Goal: Task Accomplishment & Management: Complete application form

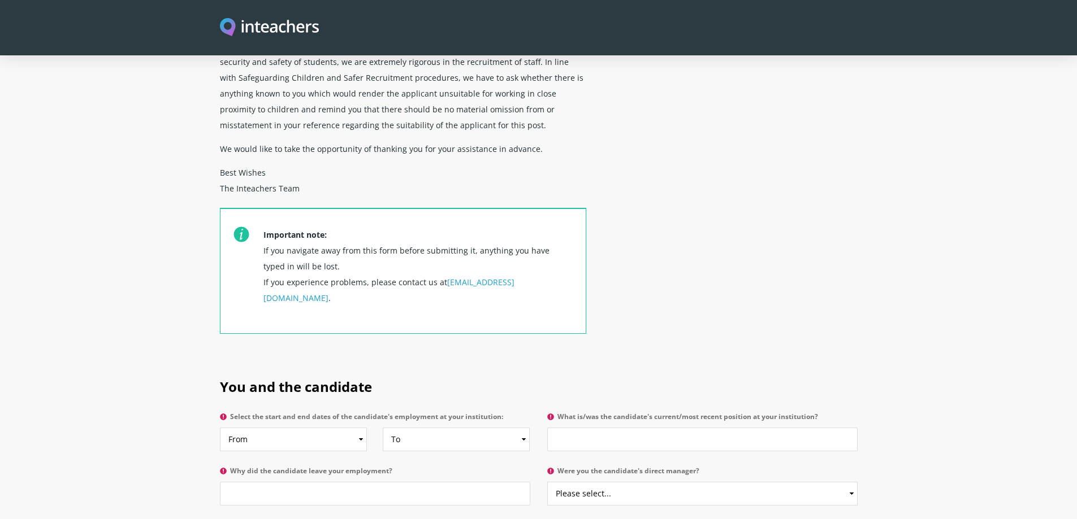
scroll to position [396, 0]
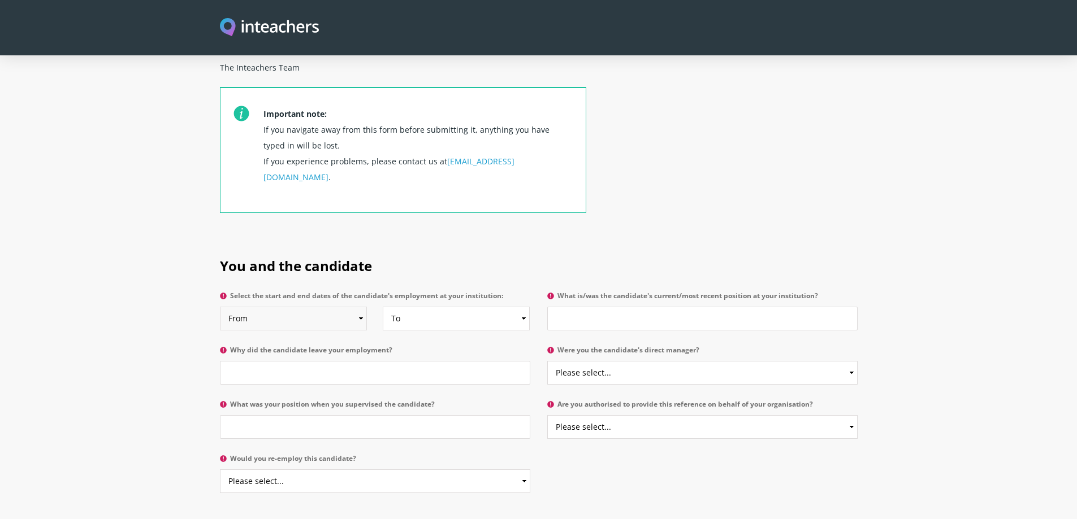
click at [359, 307] on select "From 2025 2024 2023 2022 2021 2020 2019 2018 2017 2016 2015 2014 2013 2012 2011…" at bounding box center [293, 319] width 147 height 24
click at [361, 307] on select "From 2025 2024 2023 2022 2021 2020 2019 2018 2017 2016 2015 2014 2013 2012 2011…" at bounding box center [293, 319] width 147 height 24
select select "2024"
click at [220, 307] on select "From 2025 2024 2023 2022 2021 2020 2019 2018 2017 2016 2015 2014 2013 2012 2011…" at bounding box center [293, 319] width 147 height 24
click at [514, 307] on select "To Currently 2025 2024 2023 2022 2021 2020 2019 2018 2017 2016 2015 2014 2013 2…" at bounding box center [456, 319] width 147 height 24
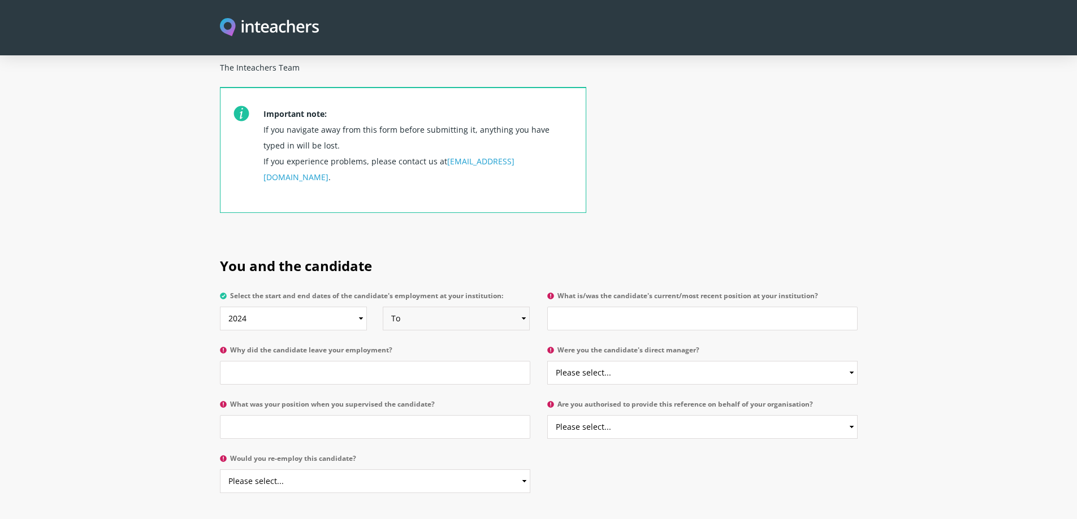
select select "2025"
click at [383, 307] on select "To Currently 2025 2024 2023 2022 2021 2020 2019 2018 2017 2016 2015 2014 2013 2…" at bounding box center [456, 319] width 147 height 24
click at [613, 307] on input "What is/was the candidate's current/most recent position at your institution?" at bounding box center [702, 319] width 310 height 24
paste input "Assistant Special Educator (Volunteer Position)"
type input "Assistant Special Educator (Volunteer Position)"
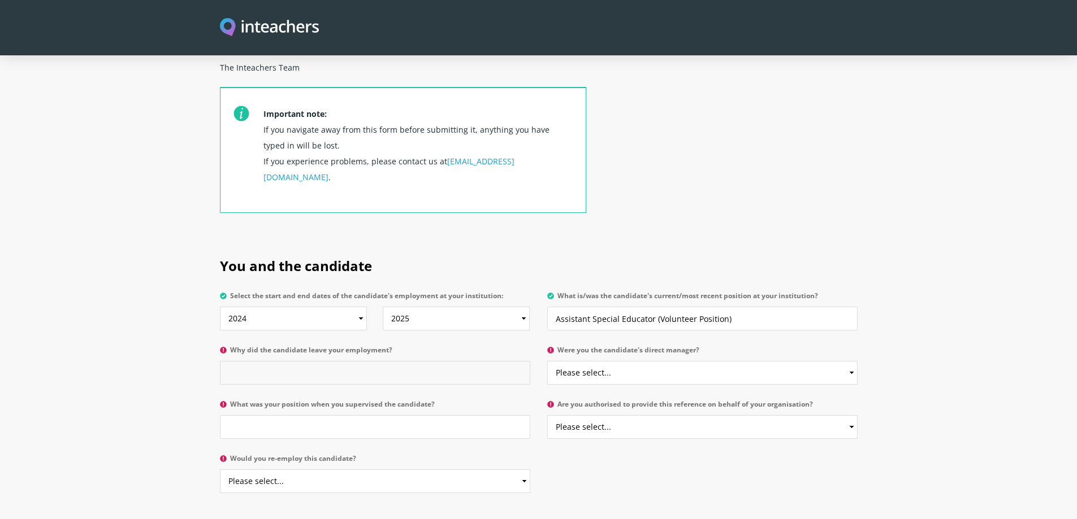
click at [300, 361] on input "Why did the candidate leave your employment?" at bounding box center [375, 373] width 310 height 24
paste input "Relocated to [GEOGRAPHIC_DATA]"
type input "Relocated to [GEOGRAPHIC_DATA]"
click at [698, 361] on select "Please select... Yes No" at bounding box center [702, 373] width 310 height 24
select select "No"
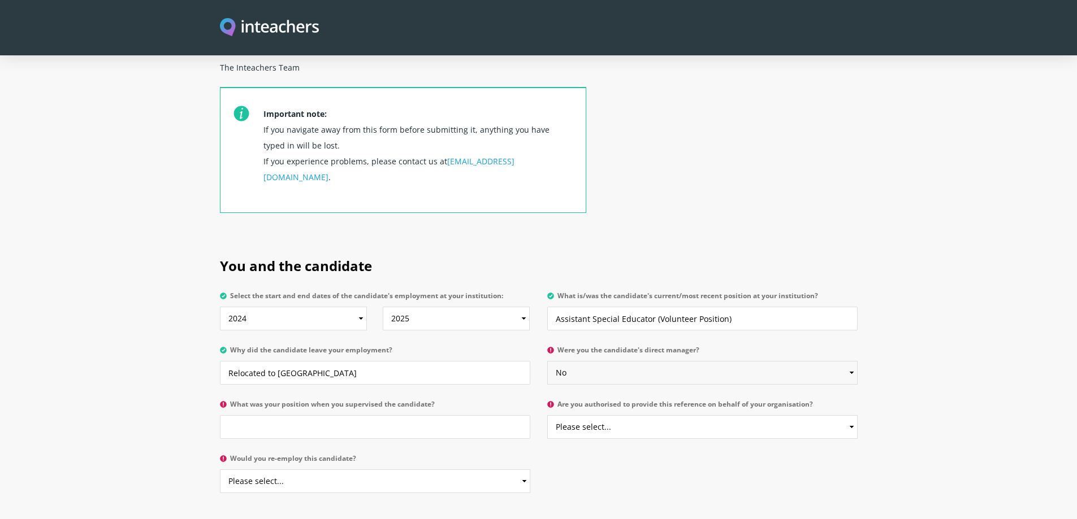
click at [547, 361] on select "Please select... Yes No" at bounding box center [702, 373] width 310 height 24
click at [706, 415] on select "Please select... Yes No" at bounding box center [702, 427] width 310 height 24
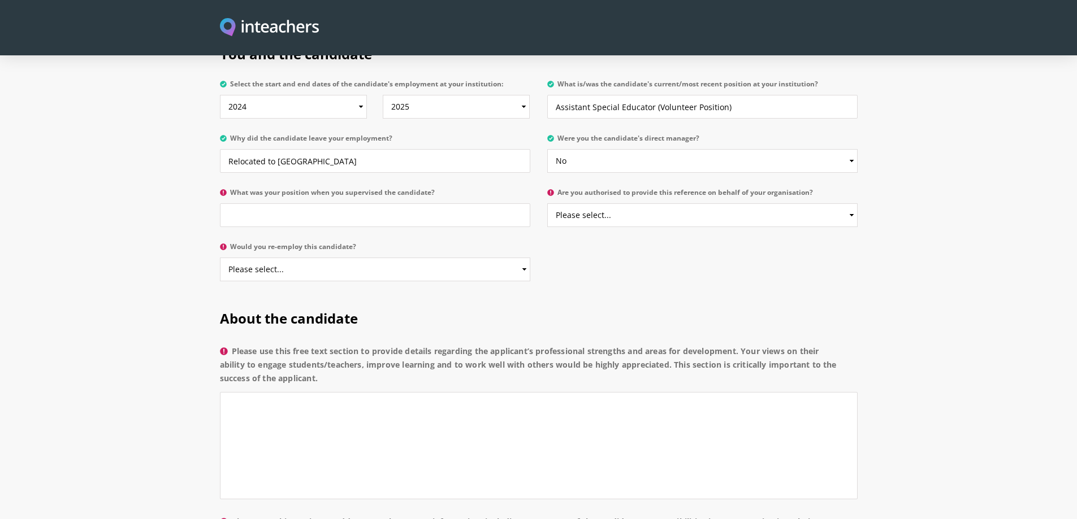
scroll to position [622, 0]
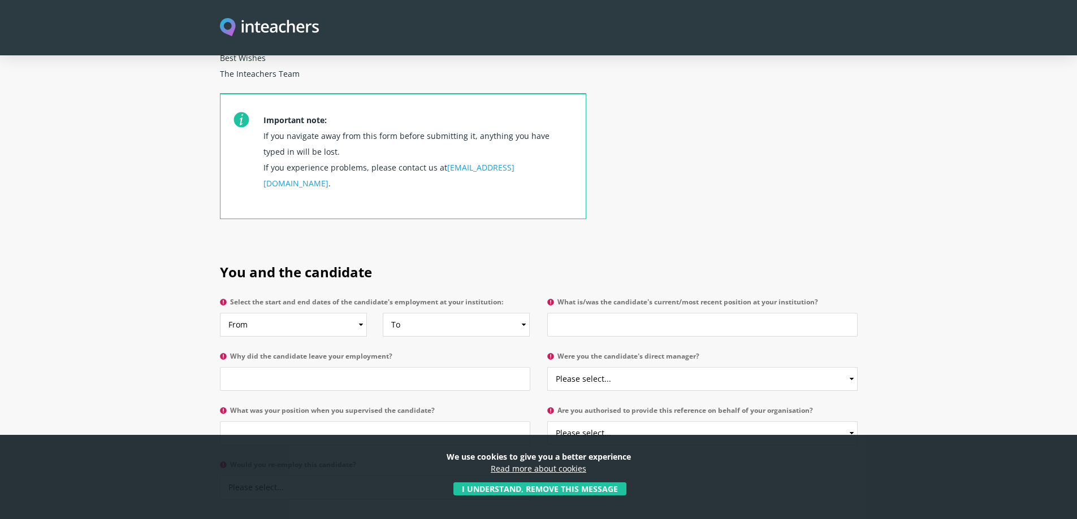
scroll to position [396, 0]
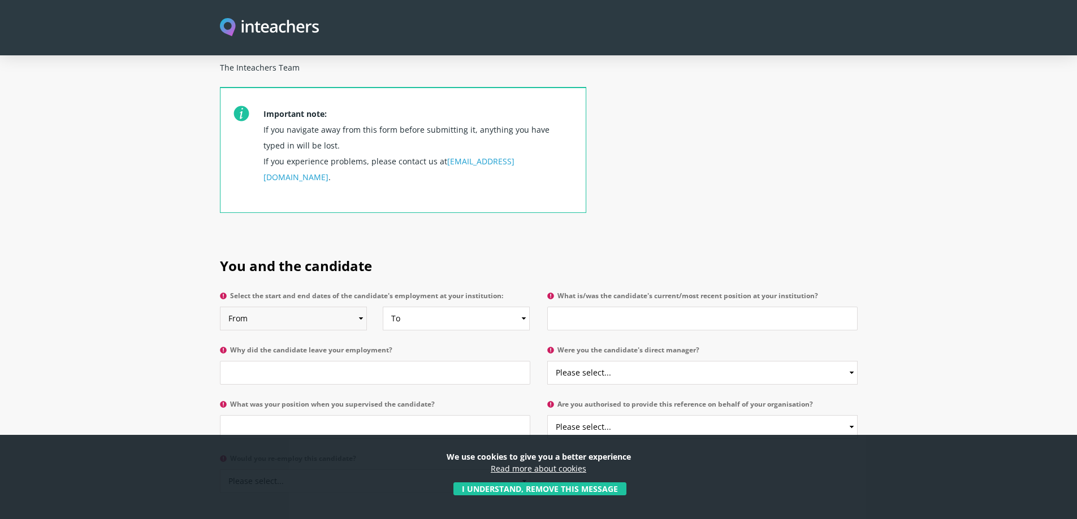
click at [359, 307] on select "From 2025 2024 2023 2022 2021 2020 2019 2018 2017 2016 2015 2014 2013 2012 2011…" at bounding box center [293, 319] width 147 height 24
select select "2024"
click at [220, 307] on select "From 2025 2024 2023 2022 2021 2020 2019 2018 2017 2016 2015 2014 2013 2012 2011…" at bounding box center [293, 319] width 147 height 24
click at [523, 307] on select "To Currently 2025 2024 2023 2022 2021 2020 2019 2018 2017 2016 2015 2014 2013 2…" at bounding box center [456, 319] width 147 height 24
select select "2025"
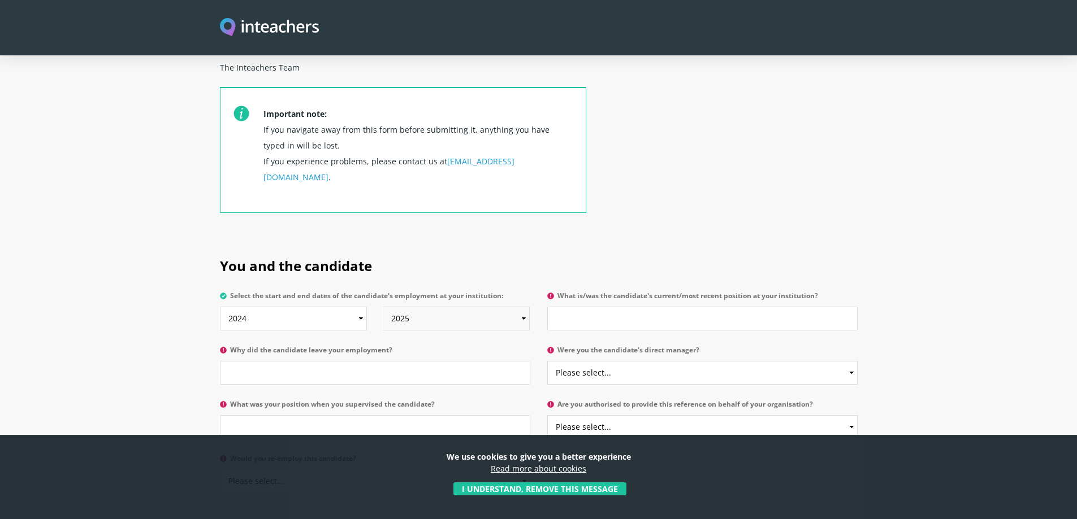
click at [383, 307] on select "To Currently 2025 2024 2023 2022 2021 2020 2019 2018 2017 2016 2015 2014 2013 2…" at bounding box center [456, 319] width 147 height 24
click at [589, 307] on input "What is/was the candidate's current/most recent position at your institution?" at bounding box center [702, 319] width 310 height 24
paste input "Assistant Special Educator (Volunteer Position)"
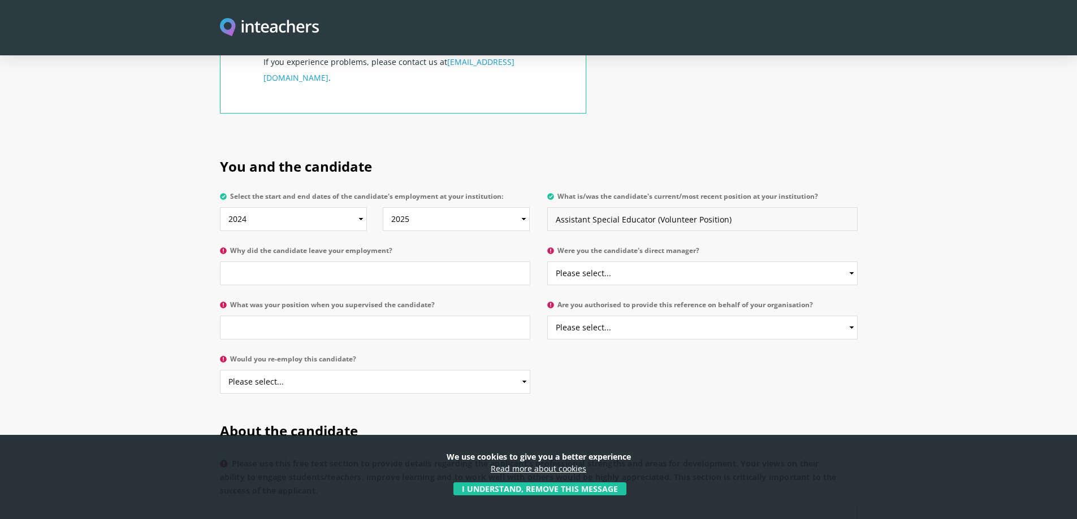
scroll to position [509, 0]
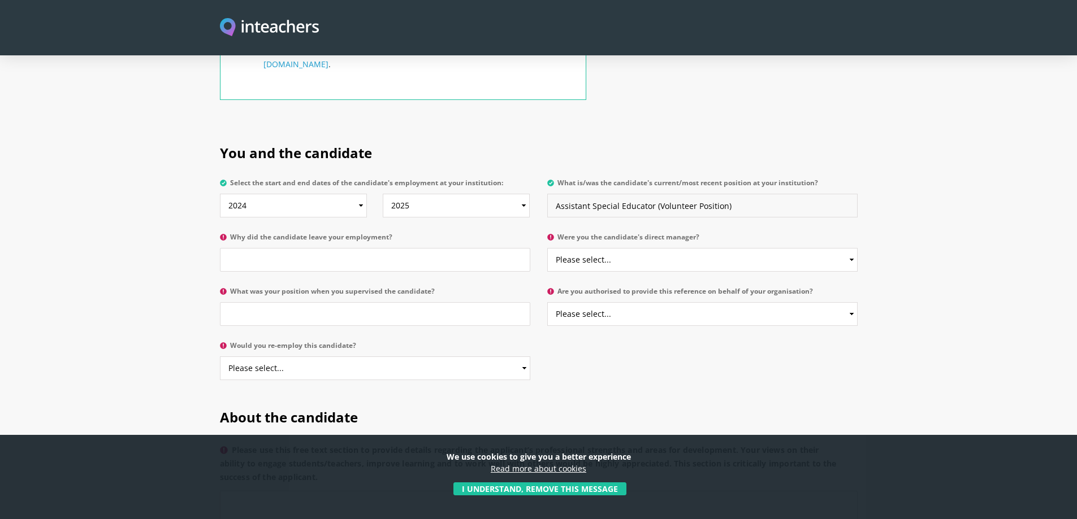
type input "Assistant Special Educator (Volunteer Position)"
click at [680, 248] on select "Please select... Yes No" at bounding box center [702, 260] width 310 height 24
select select "No"
click at [547, 248] on select "Please select... Yes No" at bounding box center [702, 260] width 310 height 24
click at [670, 302] on select "Please select... Yes No" at bounding box center [702, 314] width 310 height 24
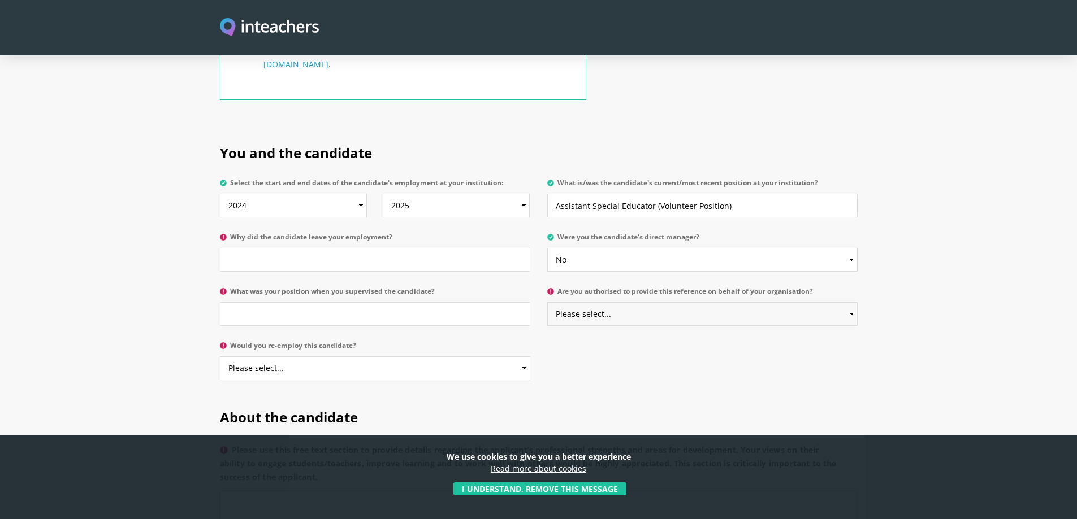
select select "Yes"
click at [547, 302] on select "Please select... Yes No" at bounding box center [702, 314] width 310 height 24
click at [273, 248] on input "Why did the candidate leave your employment?" at bounding box center [375, 260] width 310 height 24
paste input "Relocated to [GEOGRAPHIC_DATA]"
type input "Relocated to [GEOGRAPHIC_DATA]"
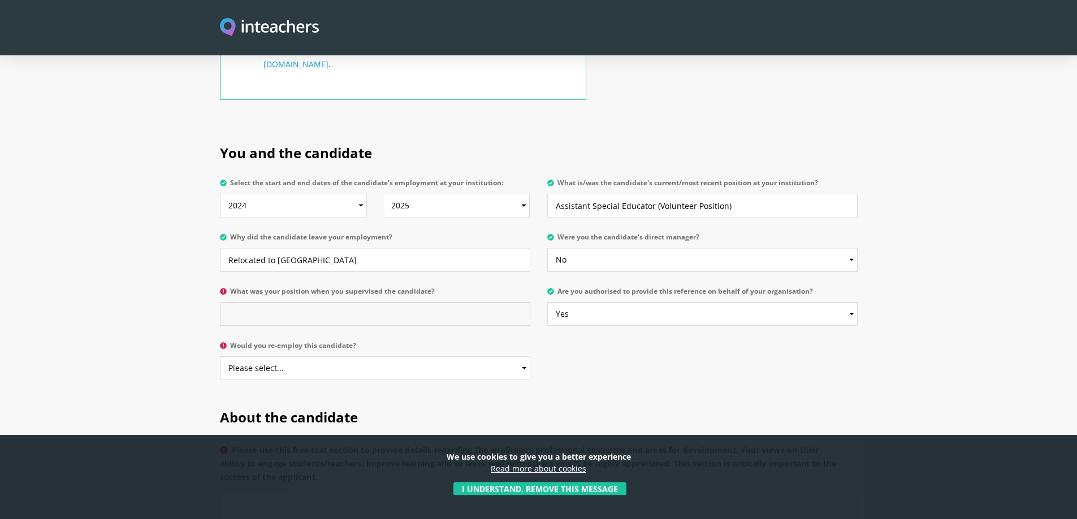
click at [271, 302] on input "What was your position when you supervised the candidate?" at bounding box center [375, 314] width 310 height 24
type input "Speech Intervention specialist"
click at [447, 357] on select "Please select... Yes No" at bounding box center [375, 369] width 310 height 24
select select "Yes"
click at [220, 357] on select "Please select... Yes No" at bounding box center [375, 369] width 310 height 24
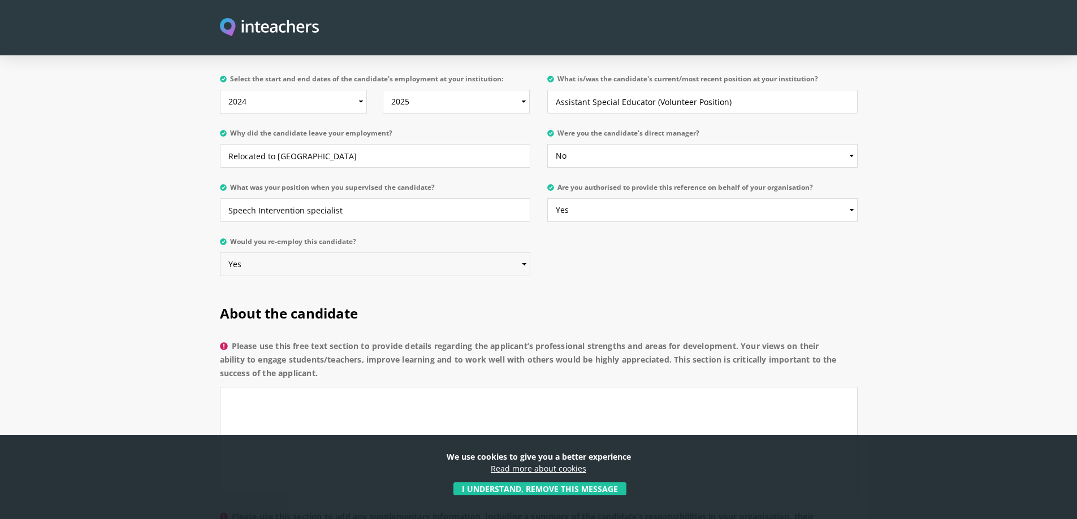
scroll to position [622, 0]
